Goal: Task Accomplishment & Management: Manage account settings

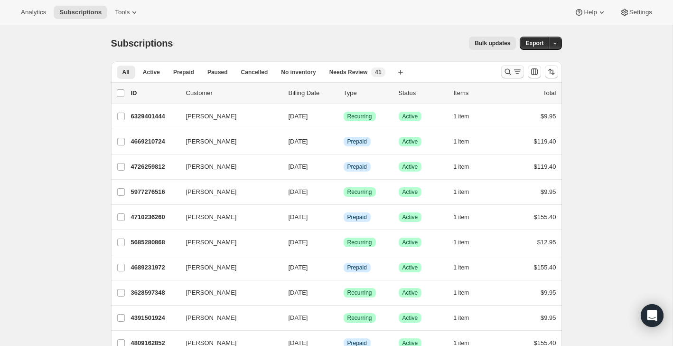
click at [513, 71] on icon "Search and filter results" at bounding box center [517, 71] width 9 height 9
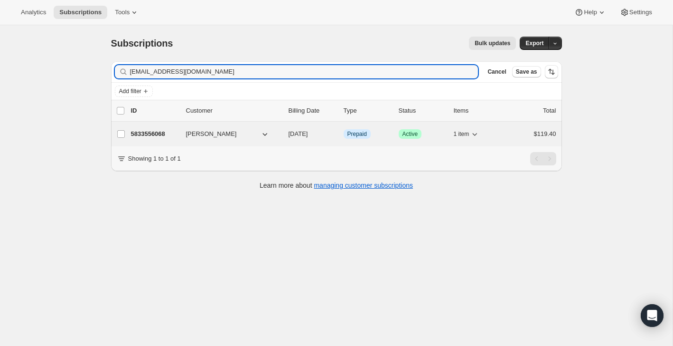
type input "[EMAIL_ADDRESS][DOMAIN_NAME]"
click at [512, 130] on div "$119.40" at bounding box center [532, 133] width 47 height 9
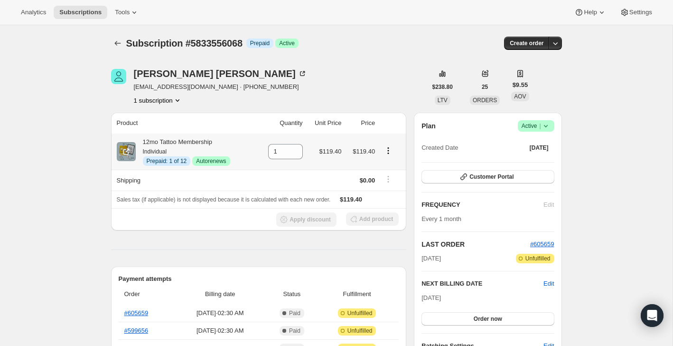
click at [391, 149] on icon "Product actions" at bounding box center [388, 150] width 9 height 9
click at [387, 169] on span "Disable Autorenew" at bounding box center [387, 168] width 51 height 7
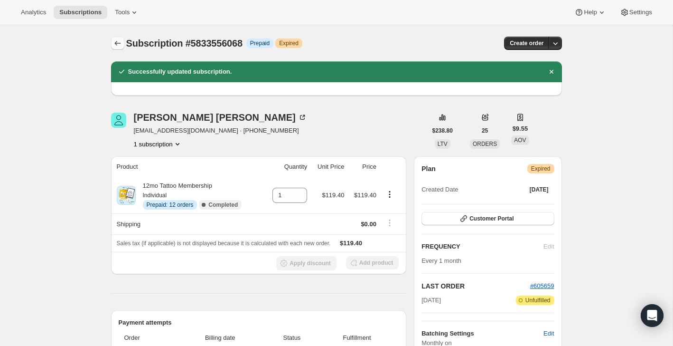
click at [119, 49] on button "Subscriptions" at bounding box center [117, 43] width 13 height 13
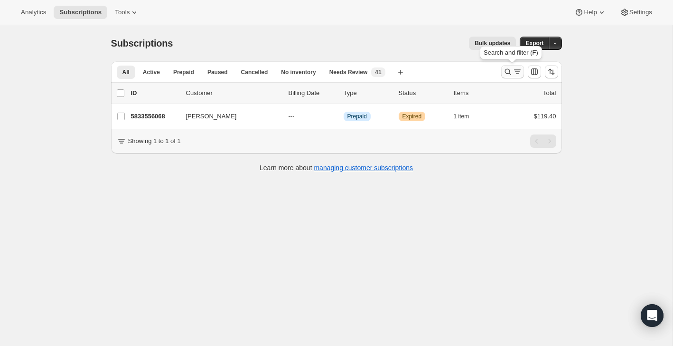
click at [503, 74] on icon "Search and filter results" at bounding box center [507, 71] width 9 height 9
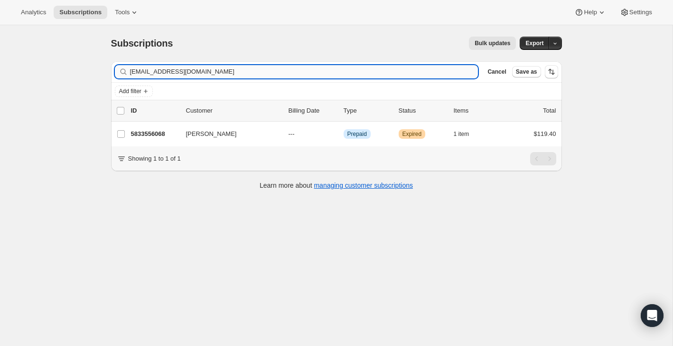
click at [437, 71] on input "[EMAIL_ADDRESS][DOMAIN_NAME]" at bounding box center [304, 71] width 348 height 13
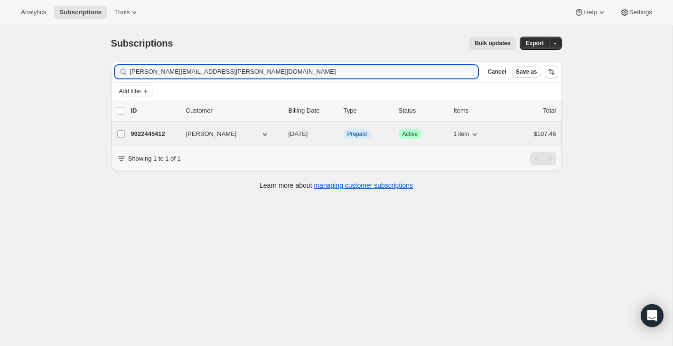
type input "[PERSON_NAME][EMAIL_ADDRESS][PERSON_NAME][DOMAIN_NAME]"
click at [524, 133] on div "$107.46" at bounding box center [532, 133] width 47 height 9
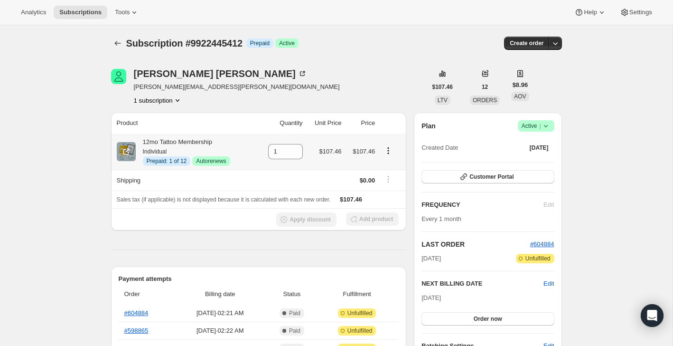
click at [390, 150] on icon "Product actions" at bounding box center [388, 150] width 9 height 9
click at [385, 164] on span "Disable Autorenew" at bounding box center [387, 168] width 51 height 9
